Goal: Find specific page/section: Find specific page/section

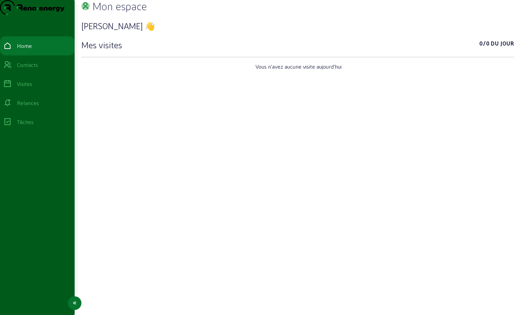
click at [32, 88] on div "Visites" at bounding box center [24, 84] width 15 height 8
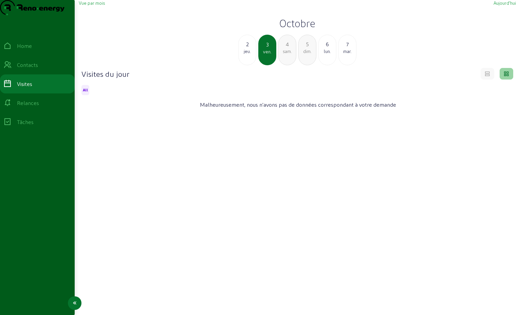
click at [35, 69] on div "Contacts" at bounding box center [27, 65] width 21 height 8
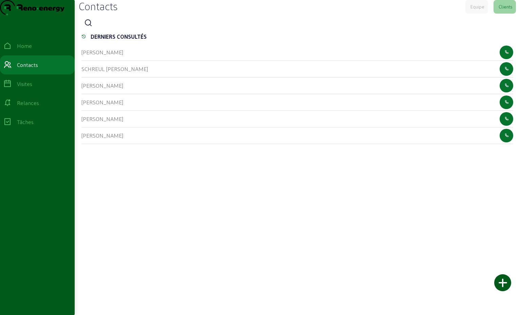
click at [91, 27] on icon at bounding box center [88, 23] width 8 height 8
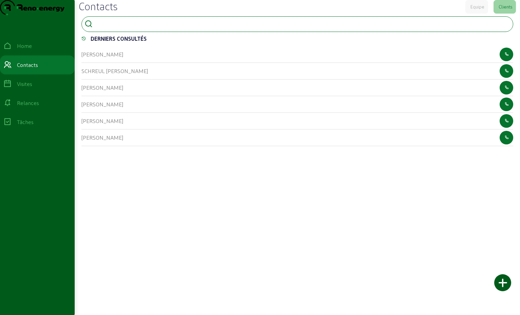
click at [100, 27] on input at bounding box center [125, 23] width 61 height 8
type input "[PERSON_NAME]"
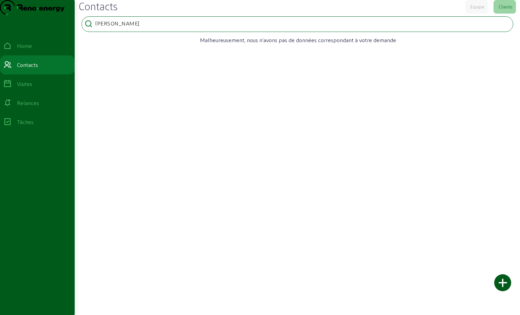
click at [195, 68] on div "Malheureusement, nous n'avons pas de données correspondant à votre demande" at bounding box center [297, 52] width 432 height 34
